Goal: Information Seeking & Learning: Learn about a topic

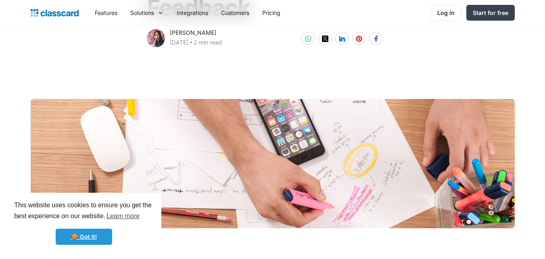
click at [91, 237] on link "🍪 Got it!" at bounding box center [84, 236] width 57 height 16
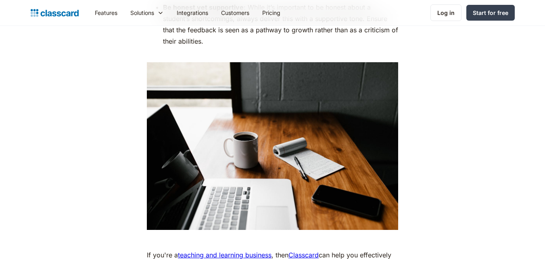
scroll to position [2583, 0]
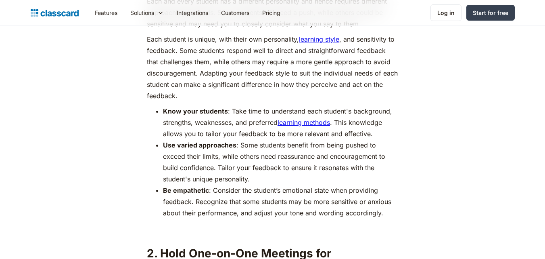
scroll to position [807, 0]
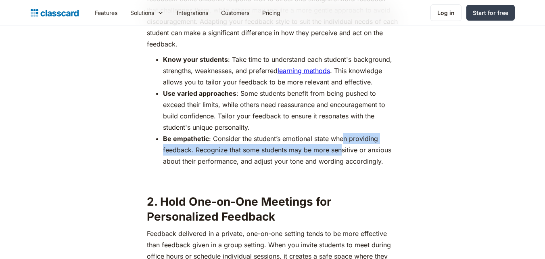
drag, startPoint x: 344, startPoint y: 135, endPoint x: 341, endPoint y: 151, distance: 16.1
click at [341, 151] on li "Be empathetic : Consider the student’s emotional state when providing feedback.…" at bounding box center [280, 150] width 235 height 34
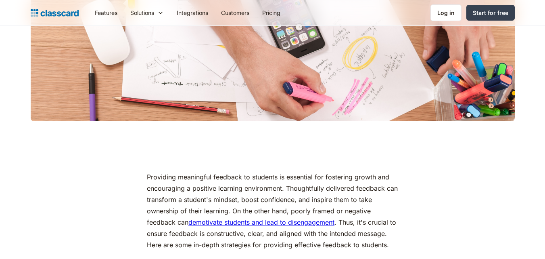
scroll to position [283, 0]
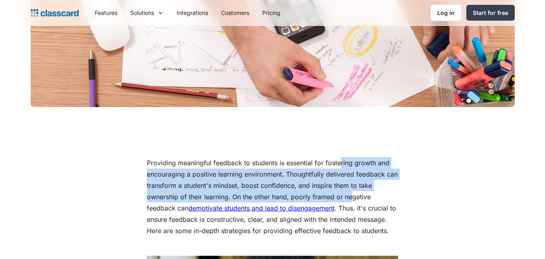
drag, startPoint x: 341, startPoint y: 151, endPoint x: 352, endPoint y: 197, distance: 47.0
click at [352, 197] on p "Providing meaningful feedback to students is essential for fostering growth and…" at bounding box center [272, 196] width 251 height 79
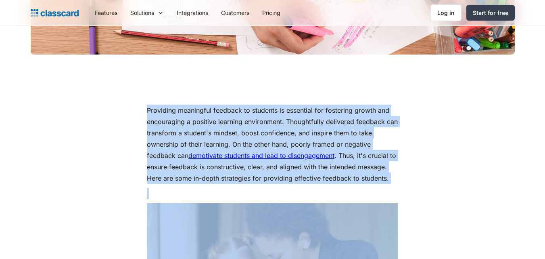
scroll to position [363, 0]
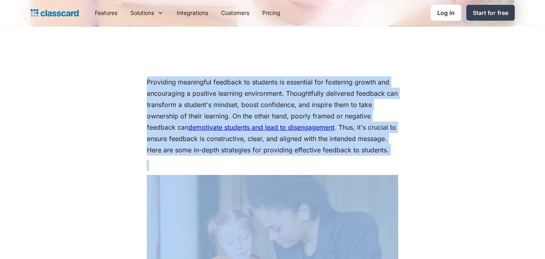
drag, startPoint x: 130, startPoint y: 193, endPoint x: 363, endPoint y: 229, distance: 236.4
click at [209, 90] on p "Providing meaningful feedback to students is essential for fostering growth and…" at bounding box center [272, 115] width 251 height 79
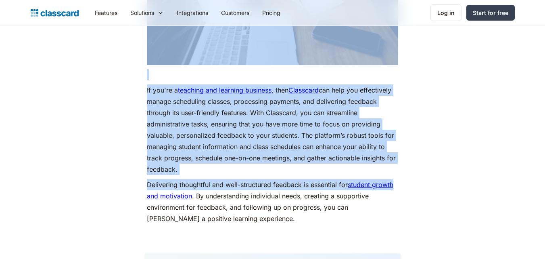
scroll to position [2583, 0]
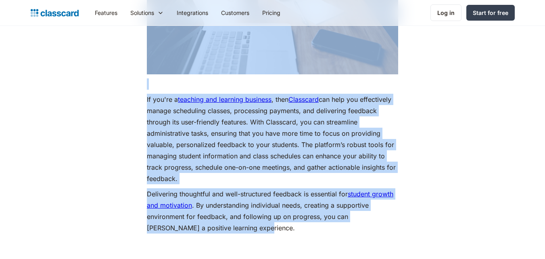
drag, startPoint x: 114, startPoint y: 119, endPoint x: 455, endPoint y: 227, distance: 357.3
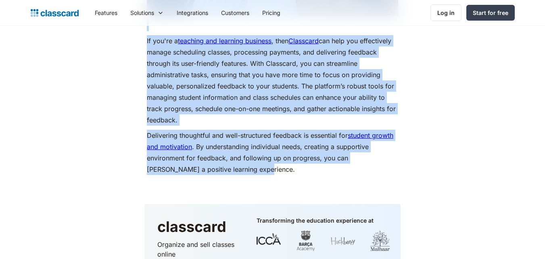
scroll to position [2561, 0]
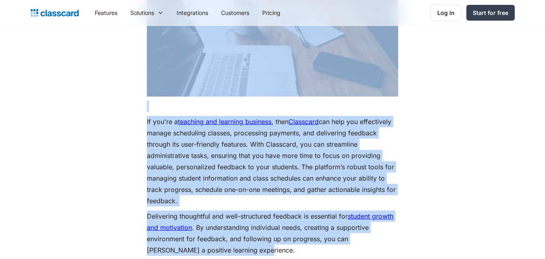
copy div "Providing meaningful feedback to students is essential for fostering growth and…"
drag, startPoint x: 261, startPoint y: 103, endPoint x: 222, endPoint y: 150, distance: 61.0
copy div "Providing meaningful feedback to students is essential for fostering growth and…"
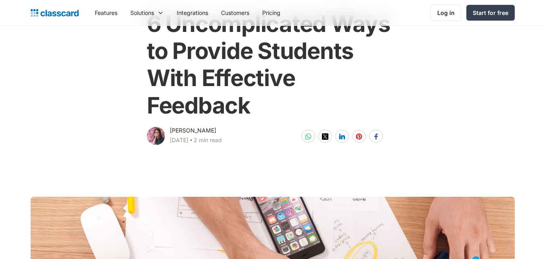
scroll to position [0, 0]
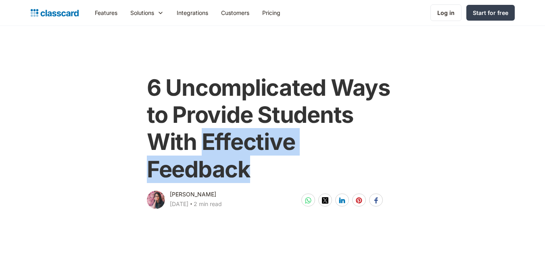
drag, startPoint x: 208, startPoint y: 148, endPoint x: 250, endPoint y: 172, distance: 48.6
click at [250, 172] on h1 "6 Uncomplicated Ways to Provide Students With Effective Feedback" at bounding box center [272, 128] width 251 height 109
copy h1 "Effective Feedback"
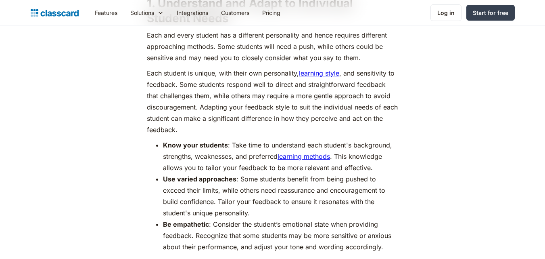
scroll to position [807, 0]
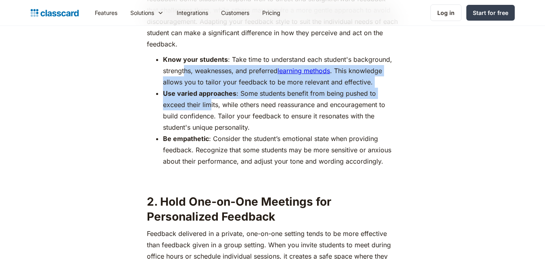
drag, startPoint x: 185, startPoint y: 71, endPoint x: 209, endPoint y: 109, distance: 45.1
click at [209, 109] on ul "Know your students : Take time to understand each student's background, strengt…" at bounding box center [272, 110] width 251 height 113
click at [209, 109] on li "Use varied approaches : Some students benefit from being pushed to exceed their…" at bounding box center [280, 110] width 235 height 45
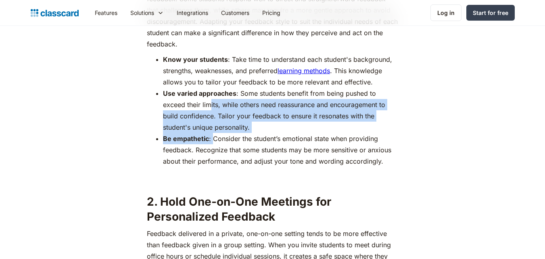
drag, startPoint x: 209, startPoint y: 109, endPoint x: 214, endPoint y: 136, distance: 27.8
click at [214, 136] on ul "Know your students : Take time to understand each student's background, strengt…" at bounding box center [272, 110] width 251 height 113
click at [214, 136] on li "Be empathetic : Consider the student’s emotional state when providing feedback.…" at bounding box center [280, 150] width 235 height 34
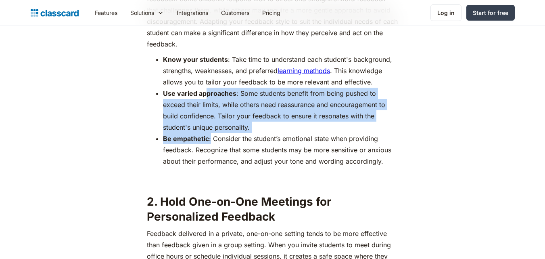
drag, startPoint x: 205, startPoint y: 113, endPoint x: 207, endPoint y: 94, distance: 18.8
click at [207, 94] on ul "Know your students : Take time to understand each student's background, strengt…" at bounding box center [272, 110] width 251 height 113
click at [208, 94] on strong "Use varied approaches" at bounding box center [199, 93] width 73 height 8
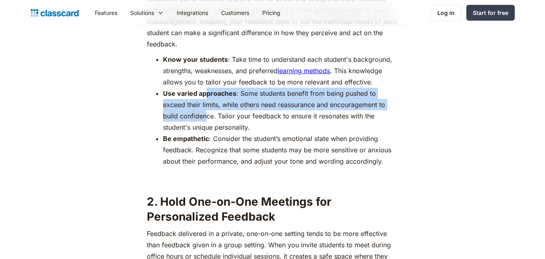
drag, startPoint x: 208, startPoint y: 94, endPoint x: 208, endPoint y: 121, distance: 26.6
click at [208, 121] on li "Use varied approaches : Some students benefit from being pushed to exceed their…" at bounding box center [280, 110] width 235 height 45
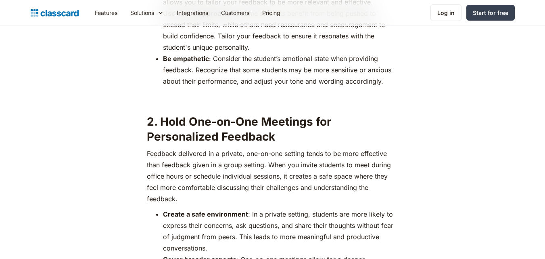
scroll to position [888, 0]
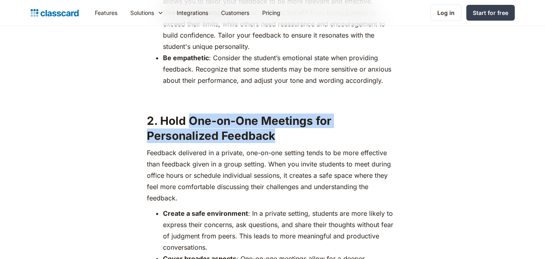
drag, startPoint x: 193, startPoint y: 122, endPoint x: 259, endPoint y: 130, distance: 66.6
click at [275, 138] on h2 "2. Hold One-on-One Meetings for Personalized Feedback" at bounding box center [272, 127] width 251 height 29
copy h2 "One-on-One Meetings for Personalized Feedback"
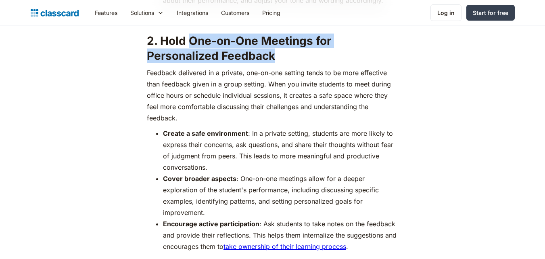
scroll to position [969, 0]
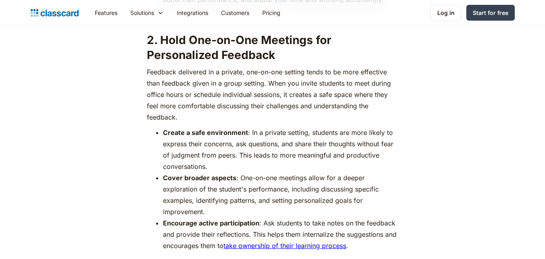
click at [260, 119] on p "Feedback delivered in a private, one-on-one setting tends to be more effective …" at bounding box center [272, 94] width 251 height 57
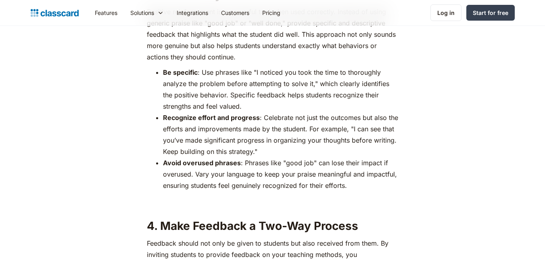
scroll to position [1453, 0]
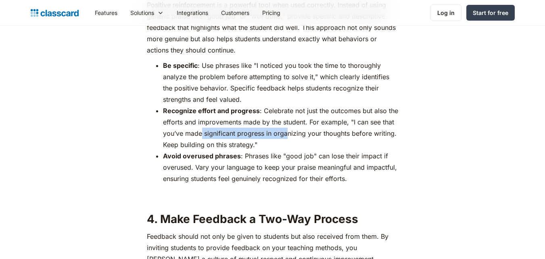
drag, startPoint x: 201, startPoint y: 129, endPoint x: 287, endPoint y: 129, distance: 85.6
click at [287, 129] on li "Recognize effort and progress : Celebrate not just the outcomes but also the ef…" at bounding box center [280, 127] width 235 height 45
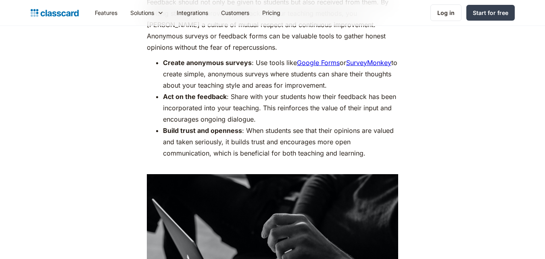
scroll to position [1695, 0]
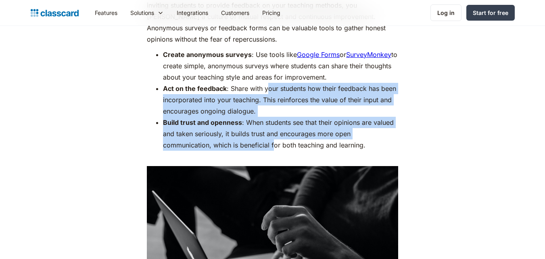
drag, startPoint x: 275, startPoint y: 149, endPoint x: 266, endPoint y: 84, distance: 65.1
click at [266, 84] on ul "Create anonymous surveys : Use tools like Google Forms or SurveyMonkey to creat…" at bounding box center [272, 105] width 251 height 113
click at [266, 84] on li "Act on the feedback : Share with your students how their feedback has been inco…" at bounding box center [280, 100] width 235 height 34
drag, startPoint x: 260, startPoint y: 117, endPoint x: 254, endPoint y: 140, distance: 23.8
click at [254, 140] on ul "Create anonymous surveys : Use tools like Google Forms or SurveyMonkey to creat…" at bounding box center [272, 105] width 251 height 113
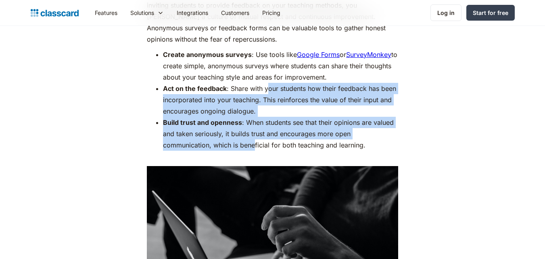
click at [254, 140] on li "Build trust and openness : When students see that their opinions are valued and…" at bounding box center [280, 139] width 235 height 45
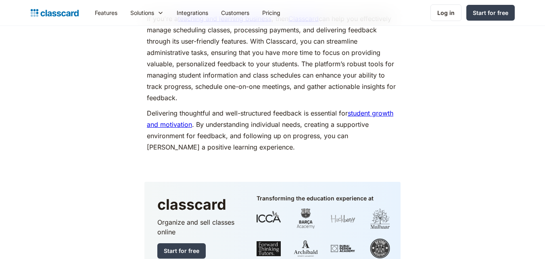
scroll to position [2825, 0]
